Goal: Task Accomplishment & Management: Manage account settings

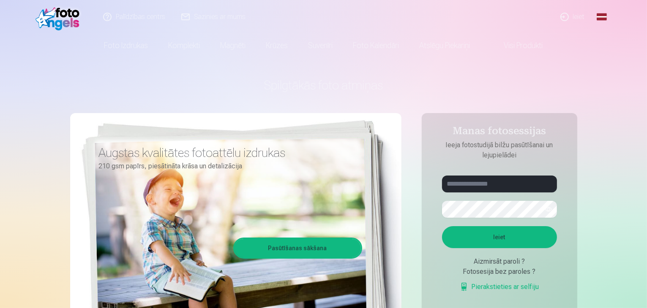
click at [578, 19] on link "Ieiet" at bounding box center [573, 17] width 41 height 34
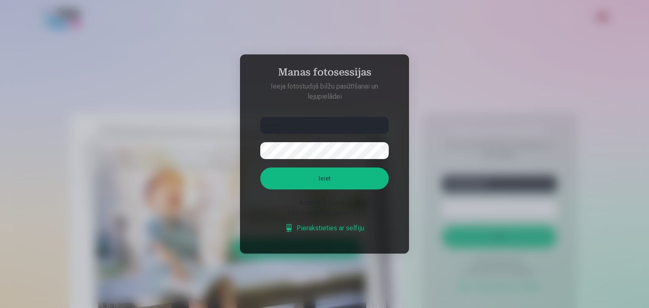
type input "******"
click at [260, 168] on button "Ieiet" at bounding box center [324, 179] width 128 height 22
click at [379, 143] on button "button" at bounding box center [380, 151] width 16 height 16
